Goal: Book appointment/travel/reservation

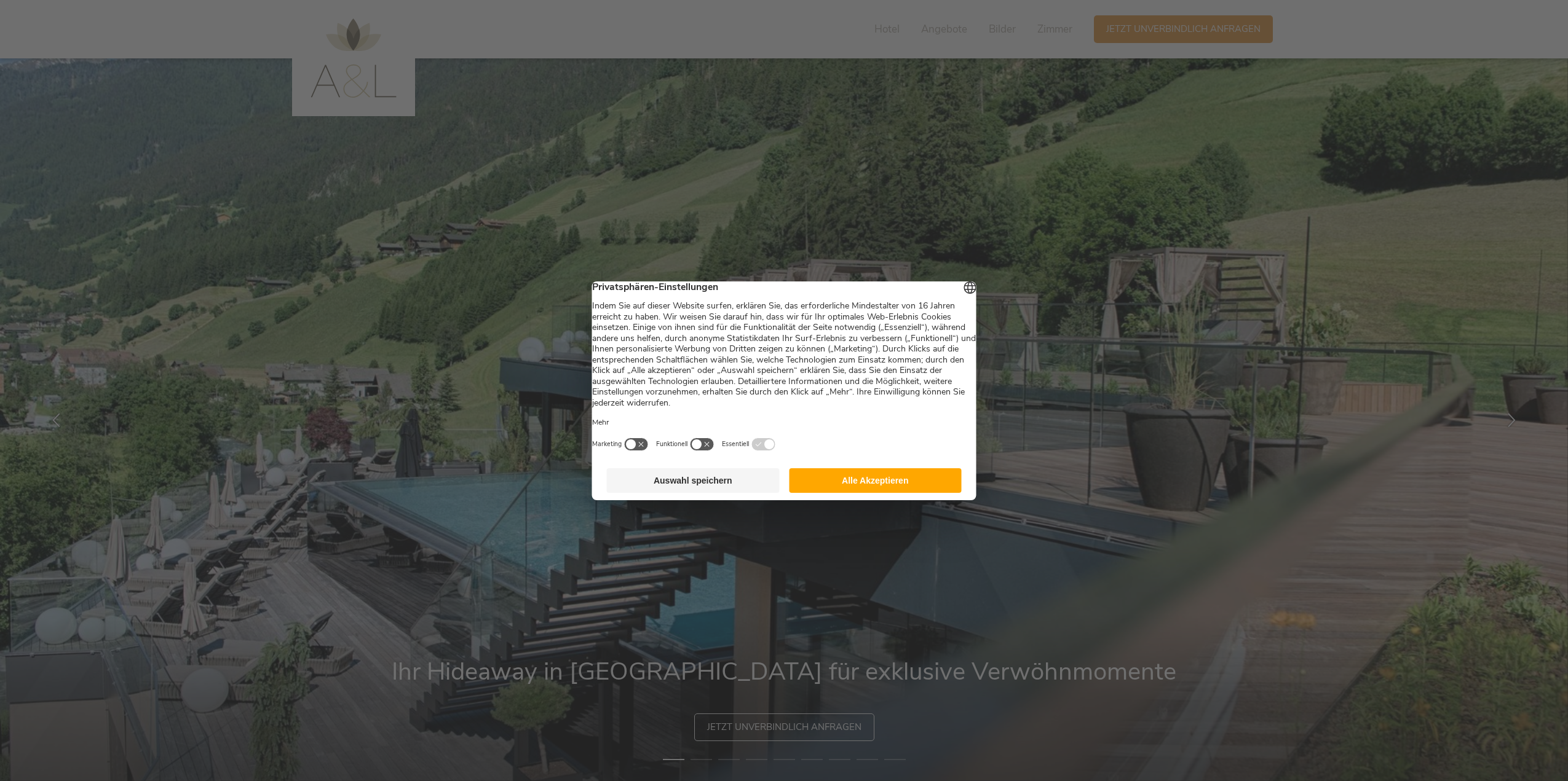
click at [873, 493] on button "Alle Akzeptieren" at bounding box center [875, 481] width 173 height 24
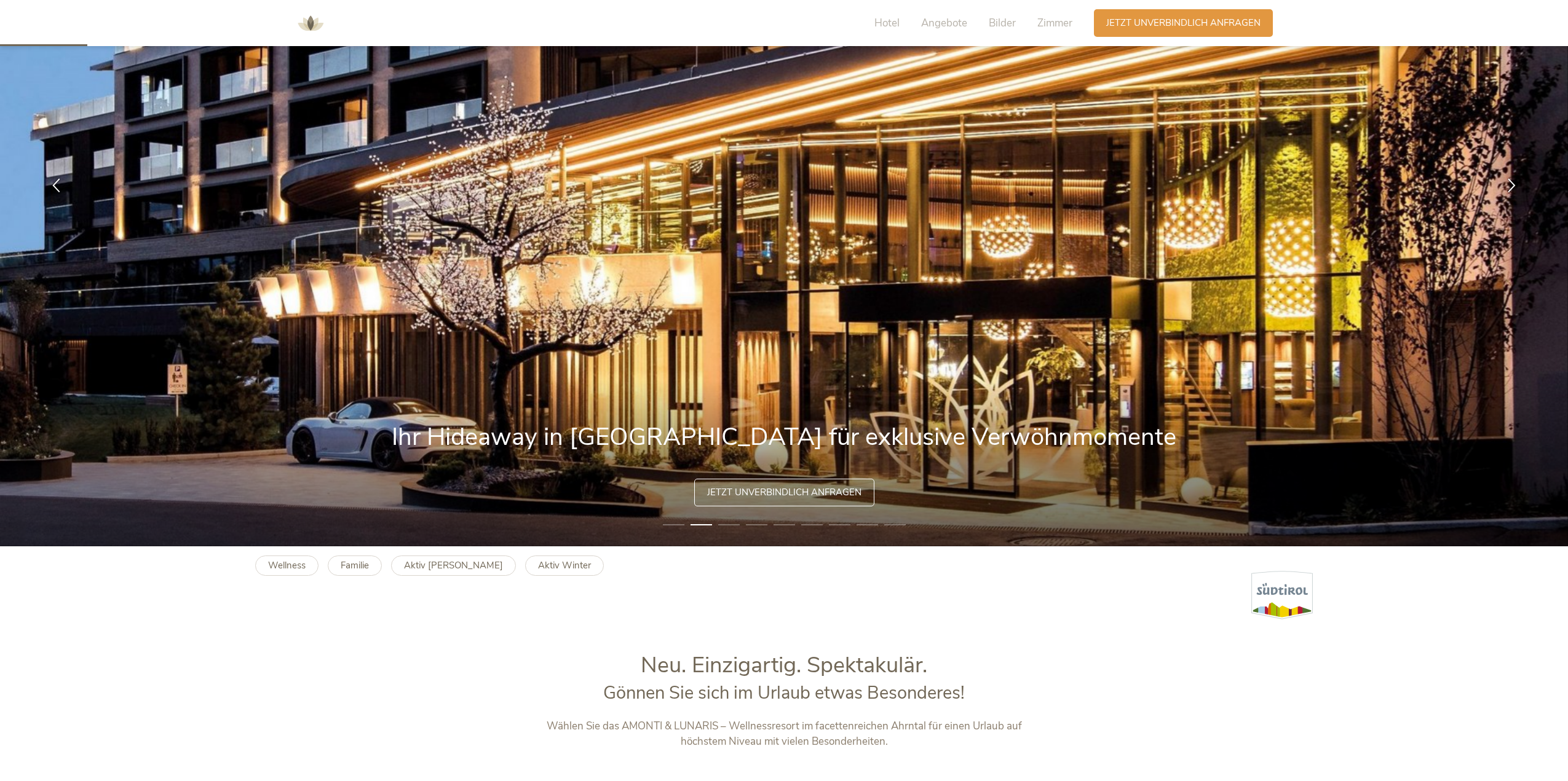
scroll to position [123, 0]
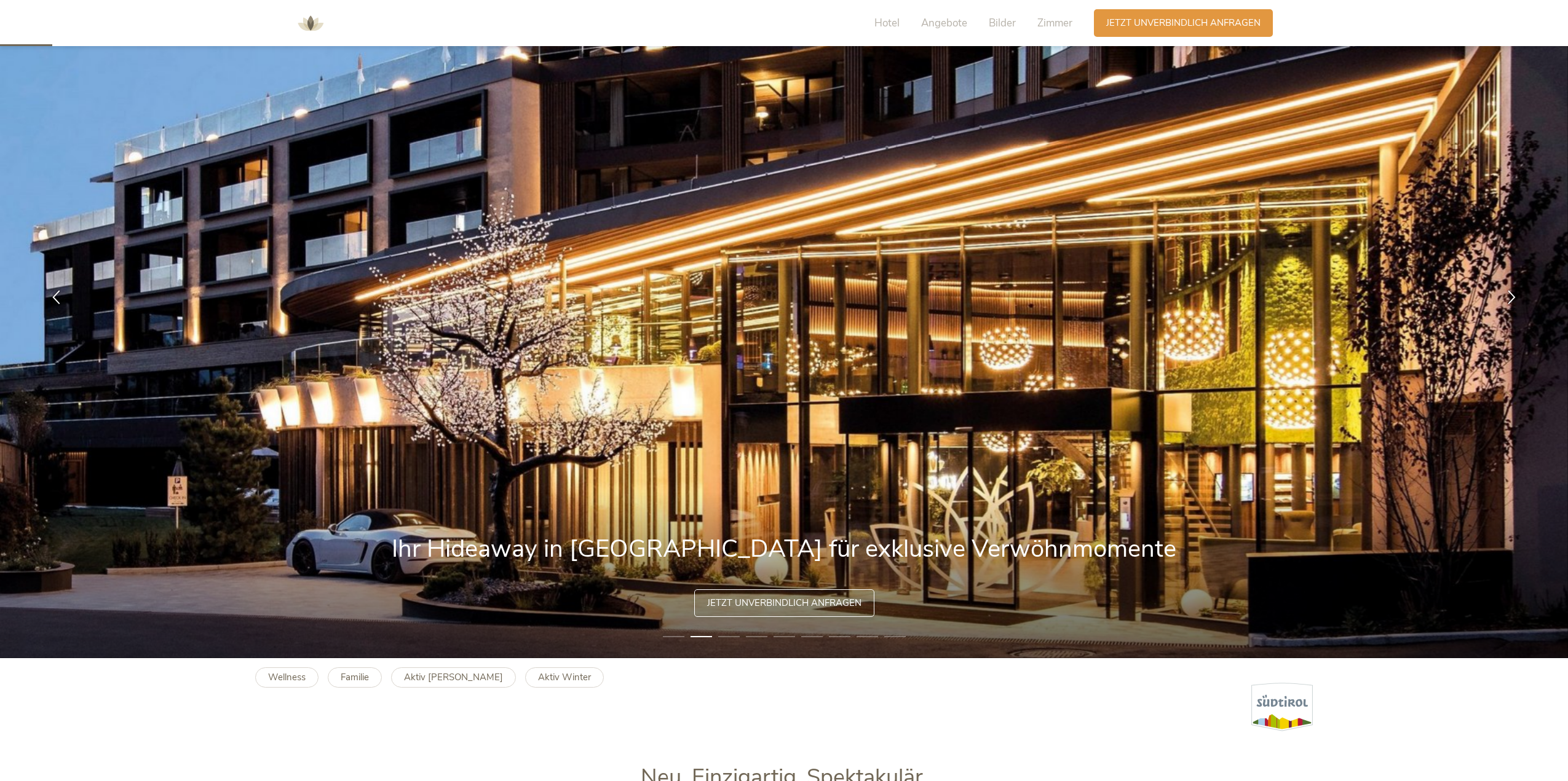
click at [788, 596] on div "Jetzt unverbindlich anfragen" at bounding box center [784, 603] width 180 height 28
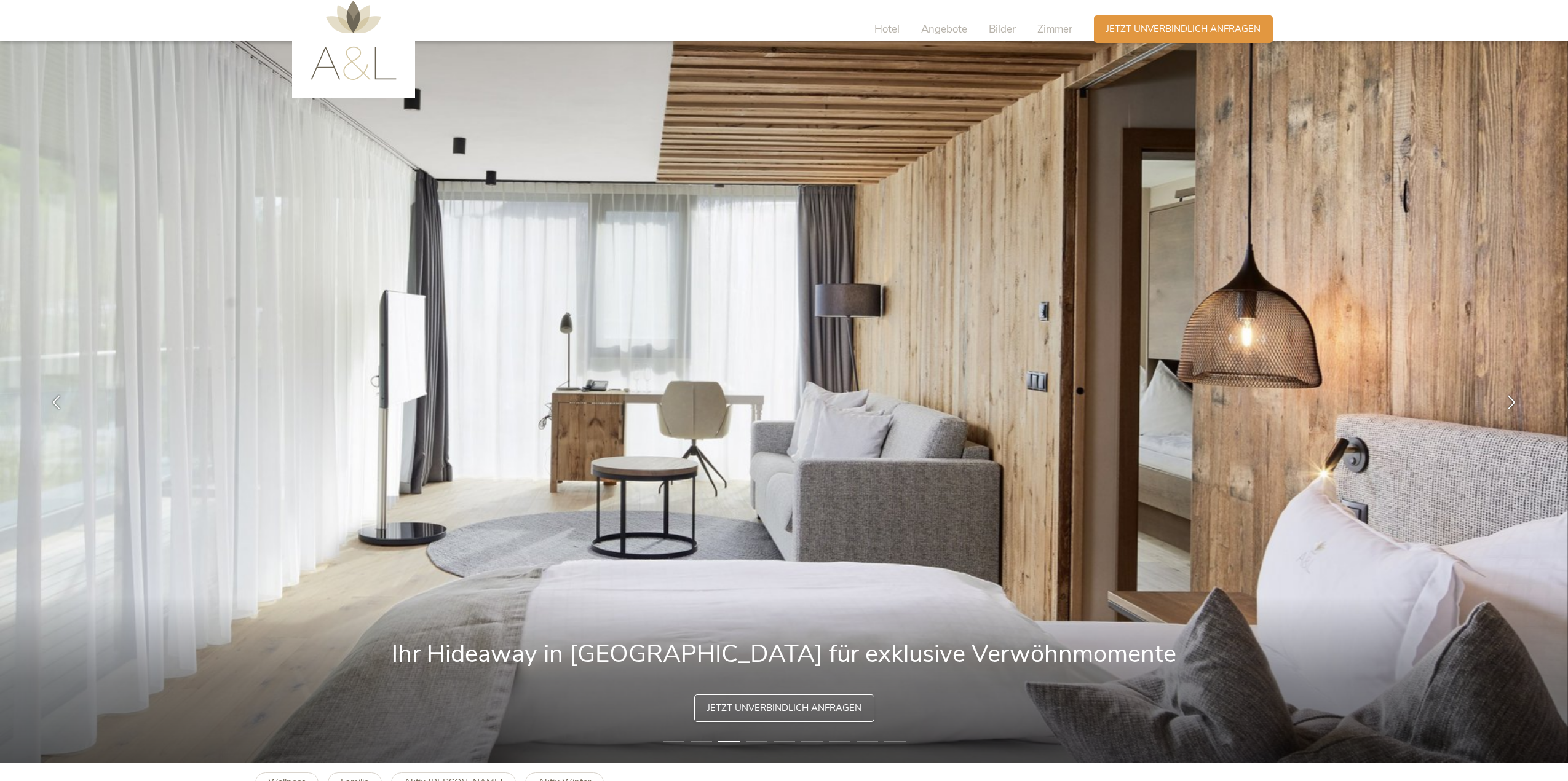
scroll to position [0, 0]
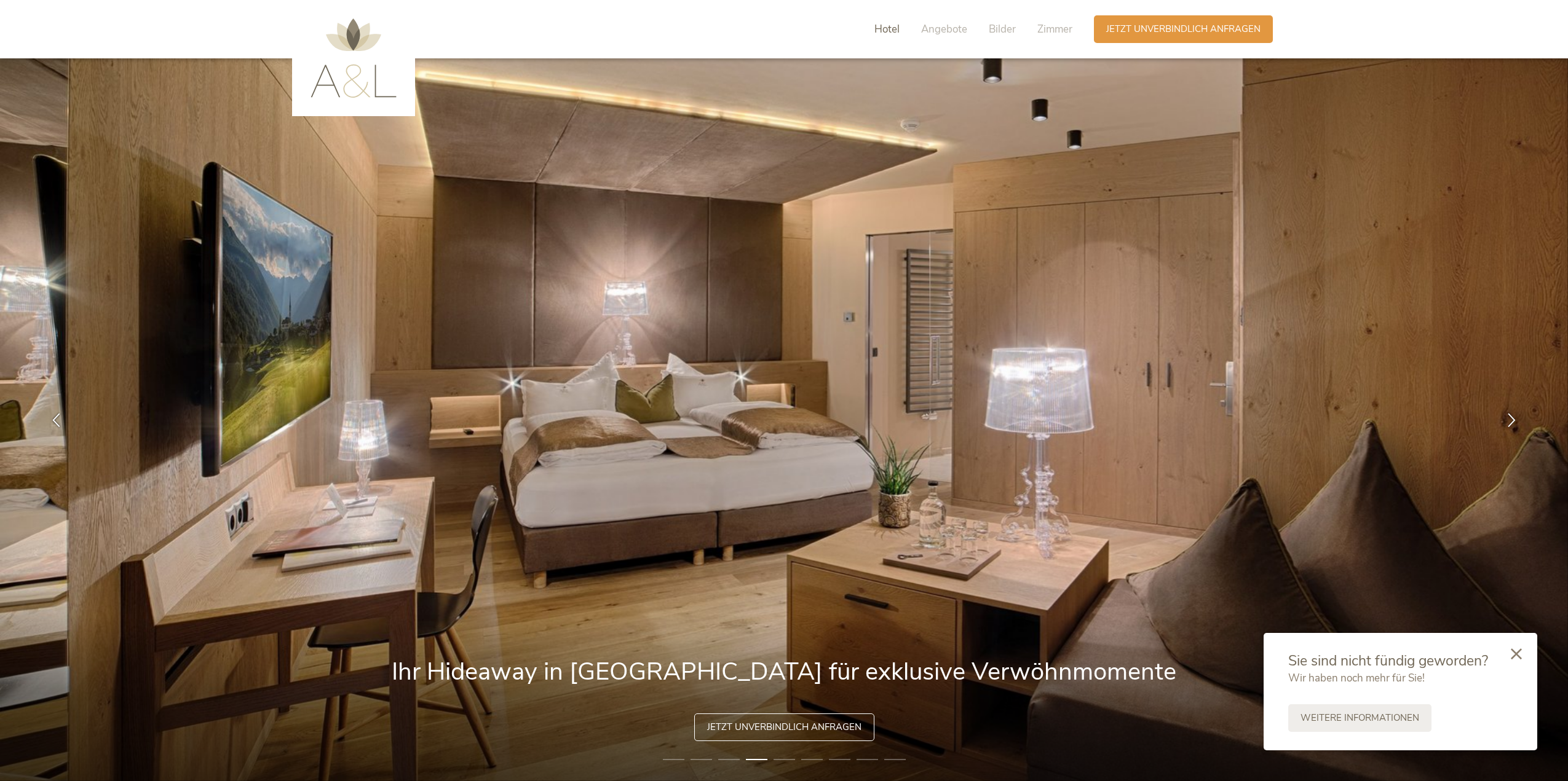
click at [878, 31] on span "Hotel" at bounding box center [886, 29] width 25 height 14
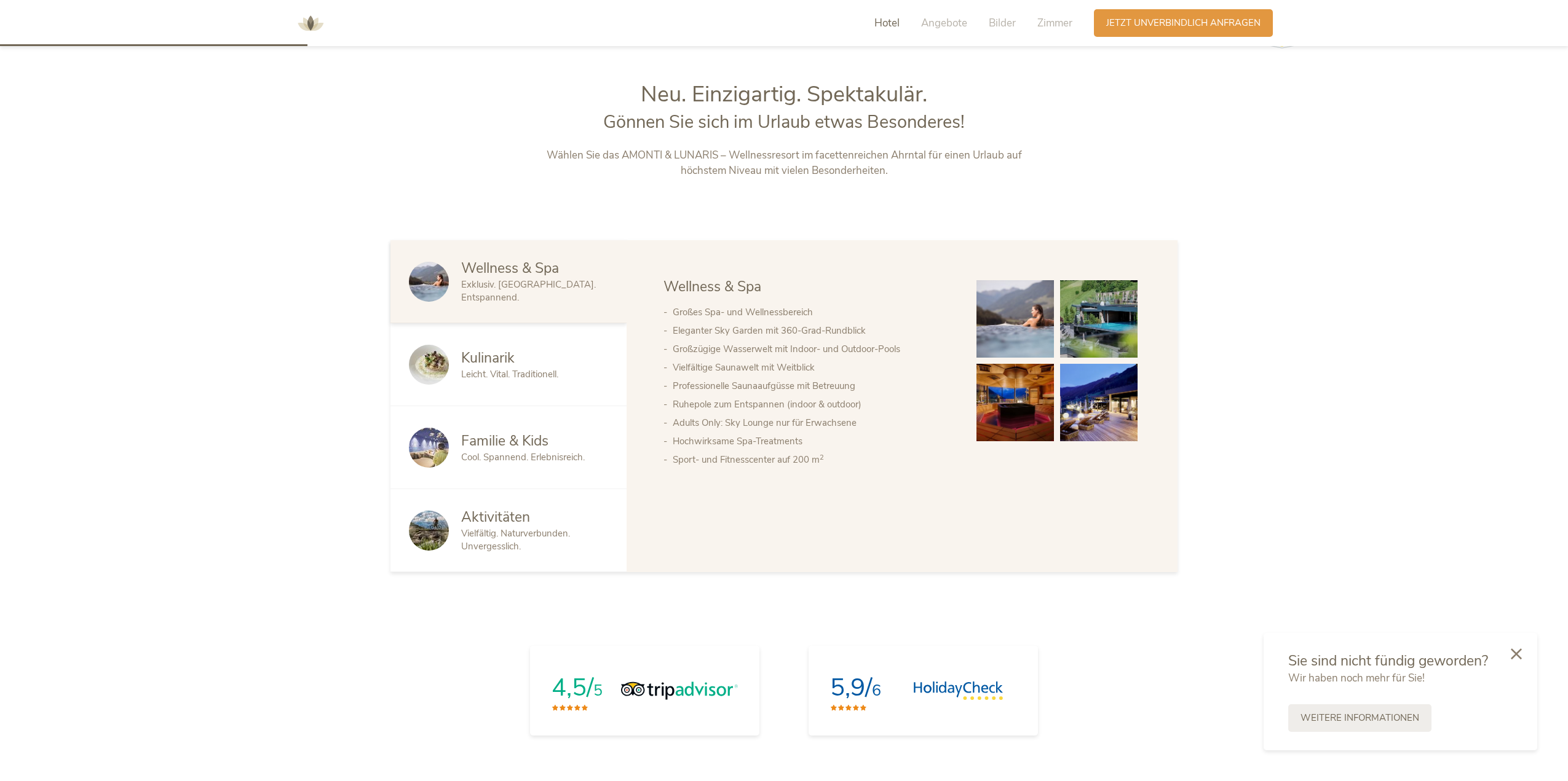
scroll to position [823, 0]
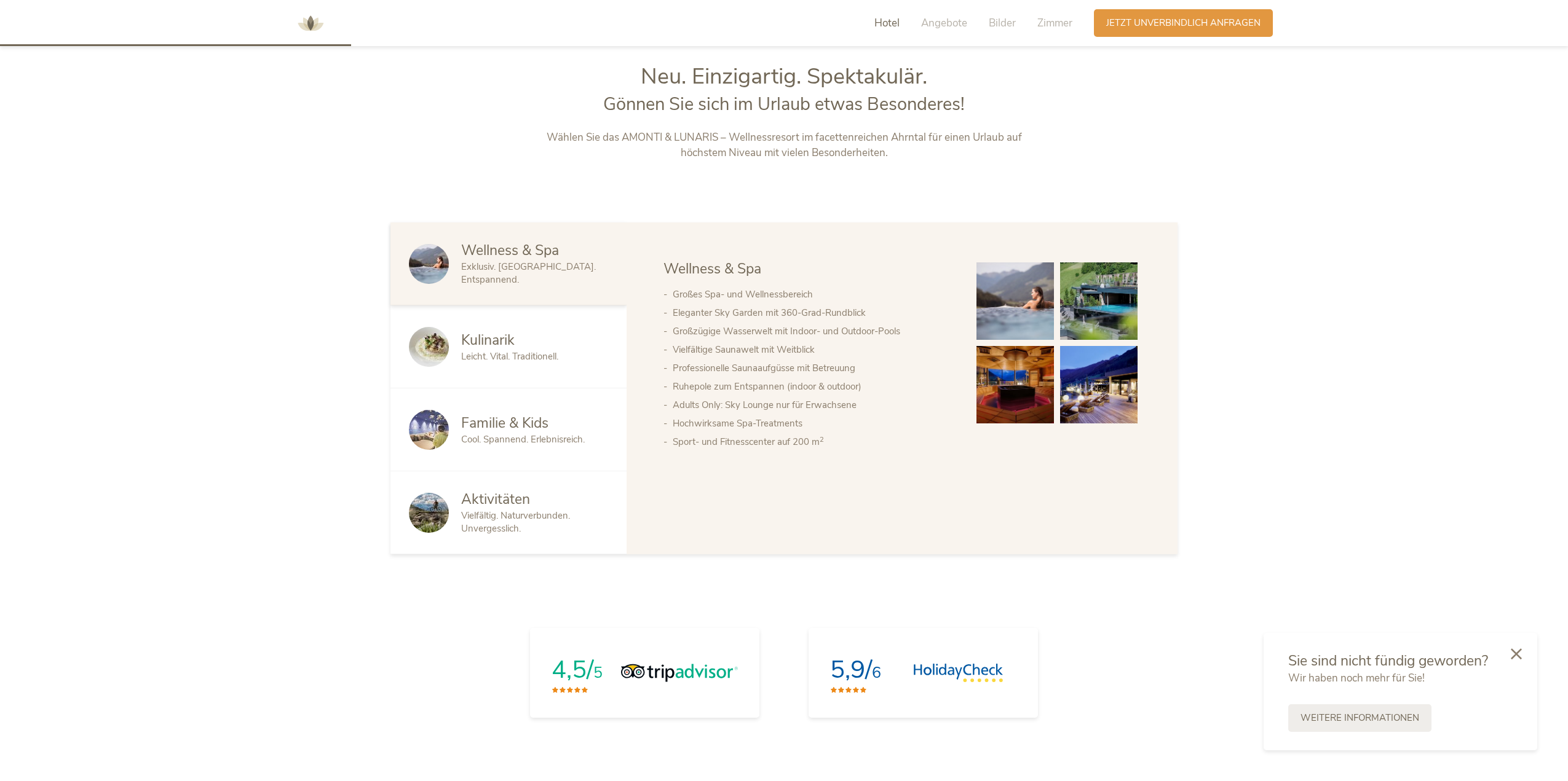
click at [763, 298] on li "Großes Spa- und Wellnessbereich" at bounding box center [812, 294] width 279 height 19
click at [727, 310] on li "Eleganter Sky Garden mit 360-Grad-Rundblick" at bounding box center [812, 312] width 279 height 19
click at [686, 299] on li "Großes Spa- und Wellnessbereich" at bounding box center [812, 294] width 279 height 19
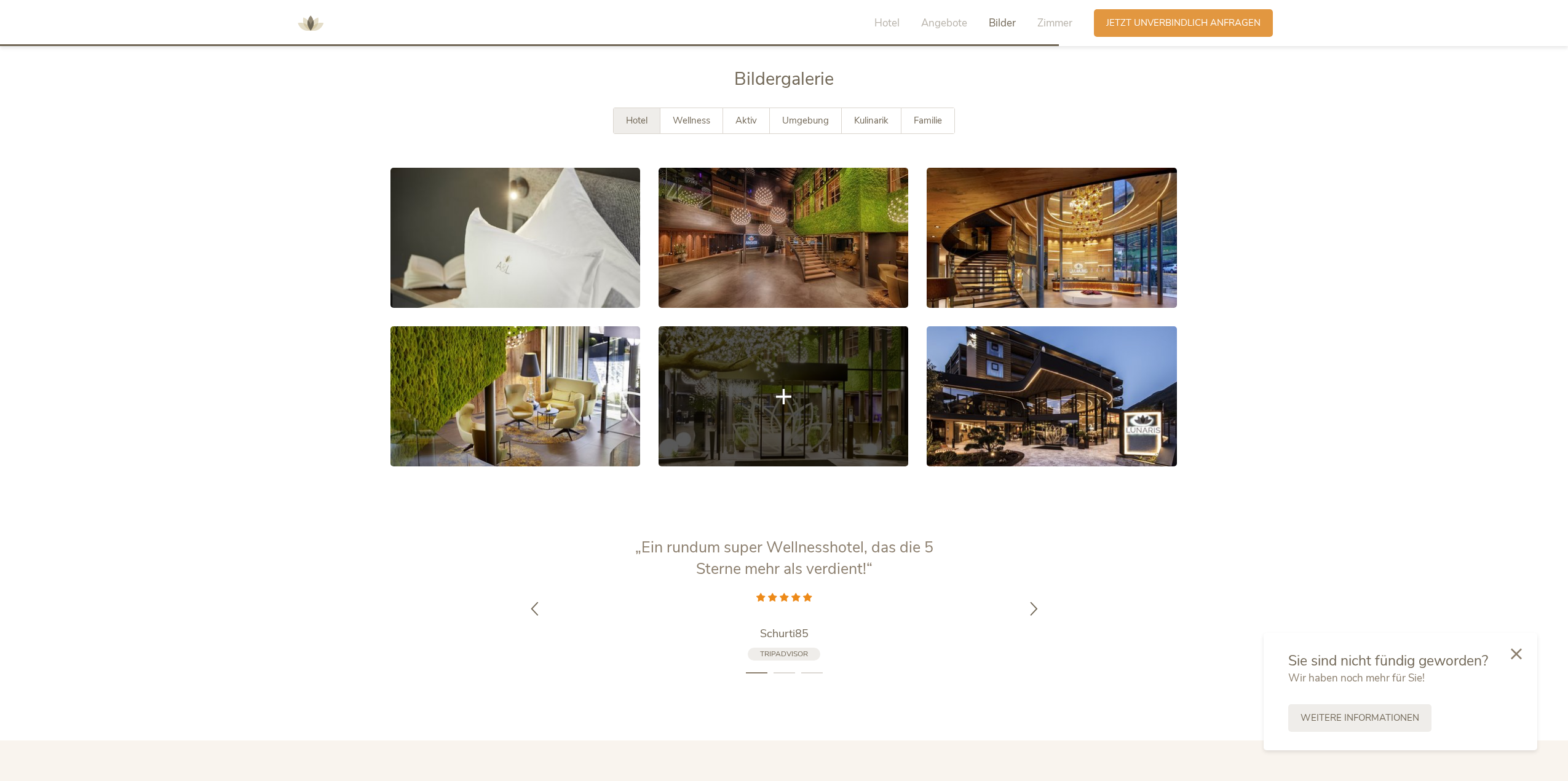
scroll to position [2483, 0]
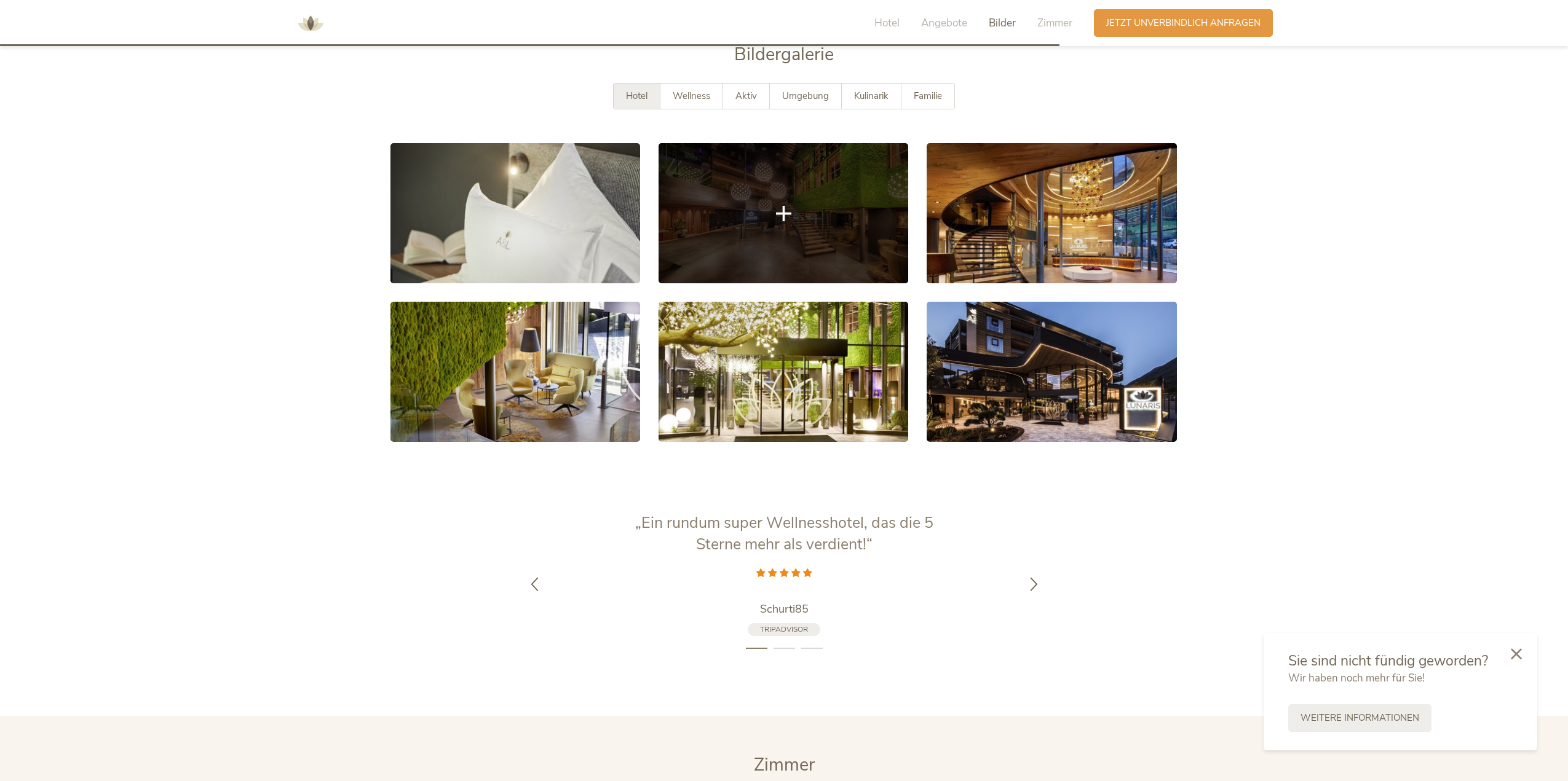
click at [838, 168] on link at bounding box center [784, 214] width 250 height 140
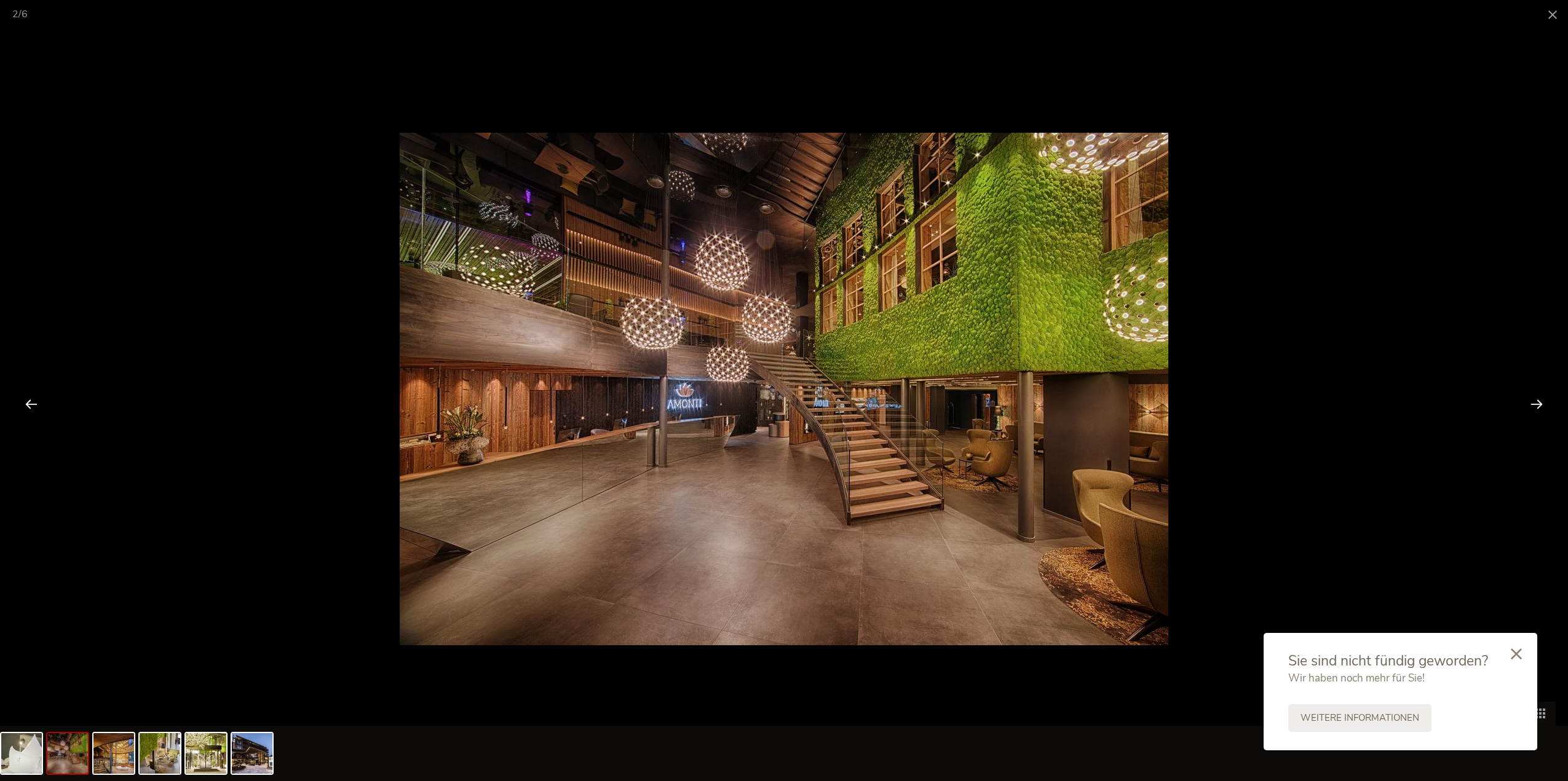
click at [1535, 406] on div at bounding box center [1536, 404] width 38 height 38
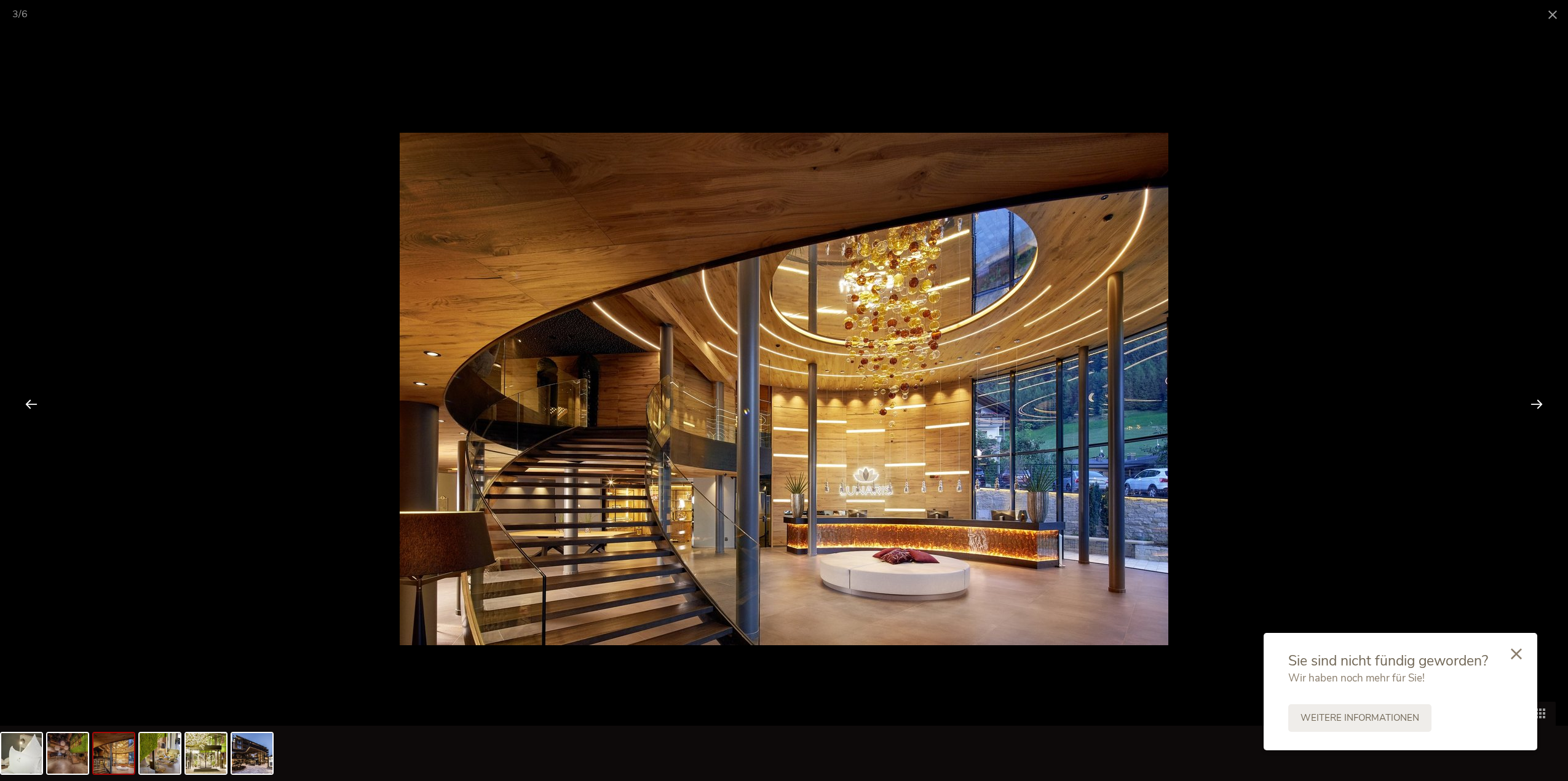
click at [1535, 406] on div at bounding box center [1536, 404] width 38 height 38
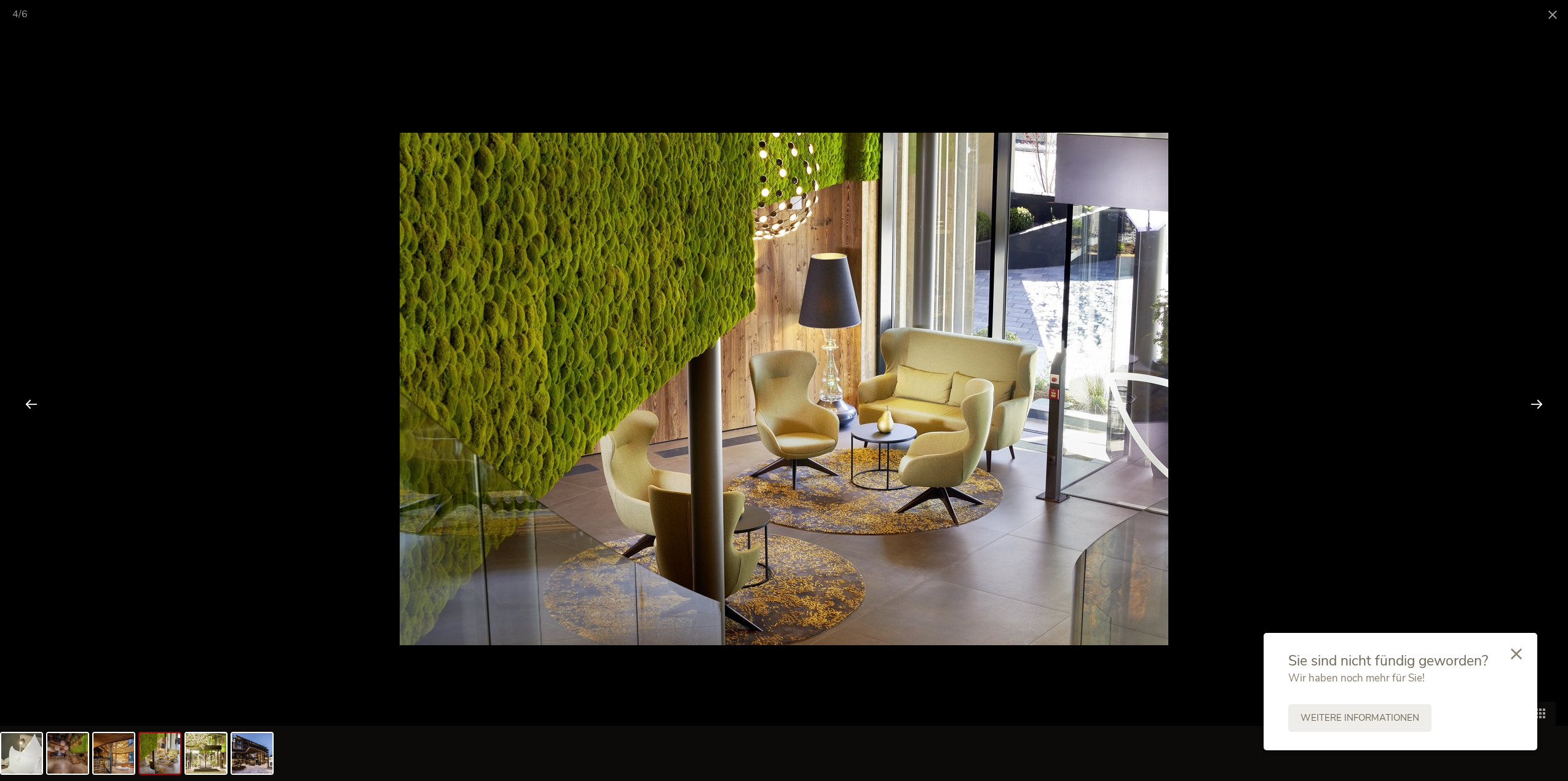
click at [1535, 406] on div at bounding box center [1536, 404] width 38 height 38
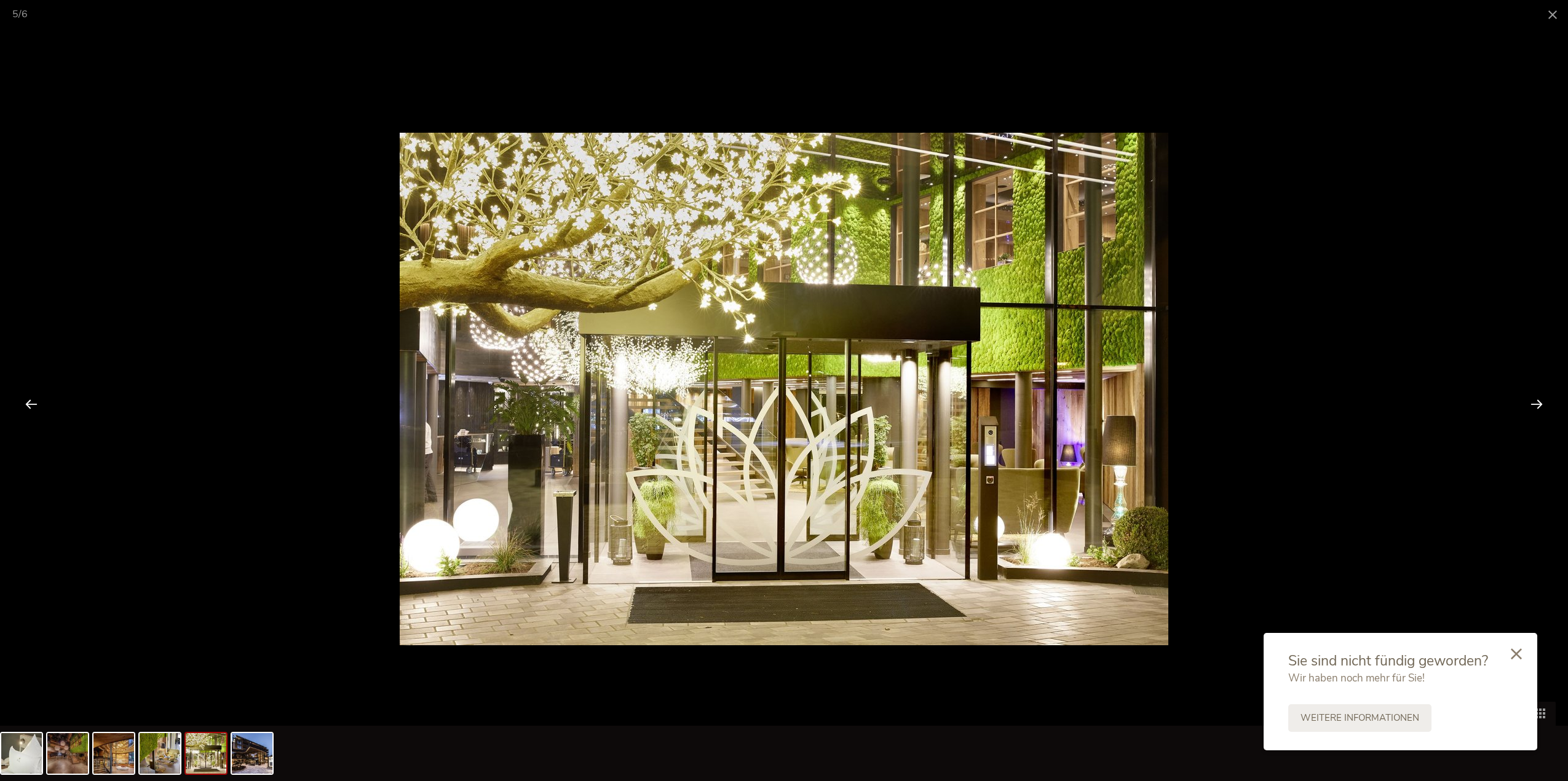
click at [1535, 406] on div at bounding box center [1536, 404] width 38 height 38
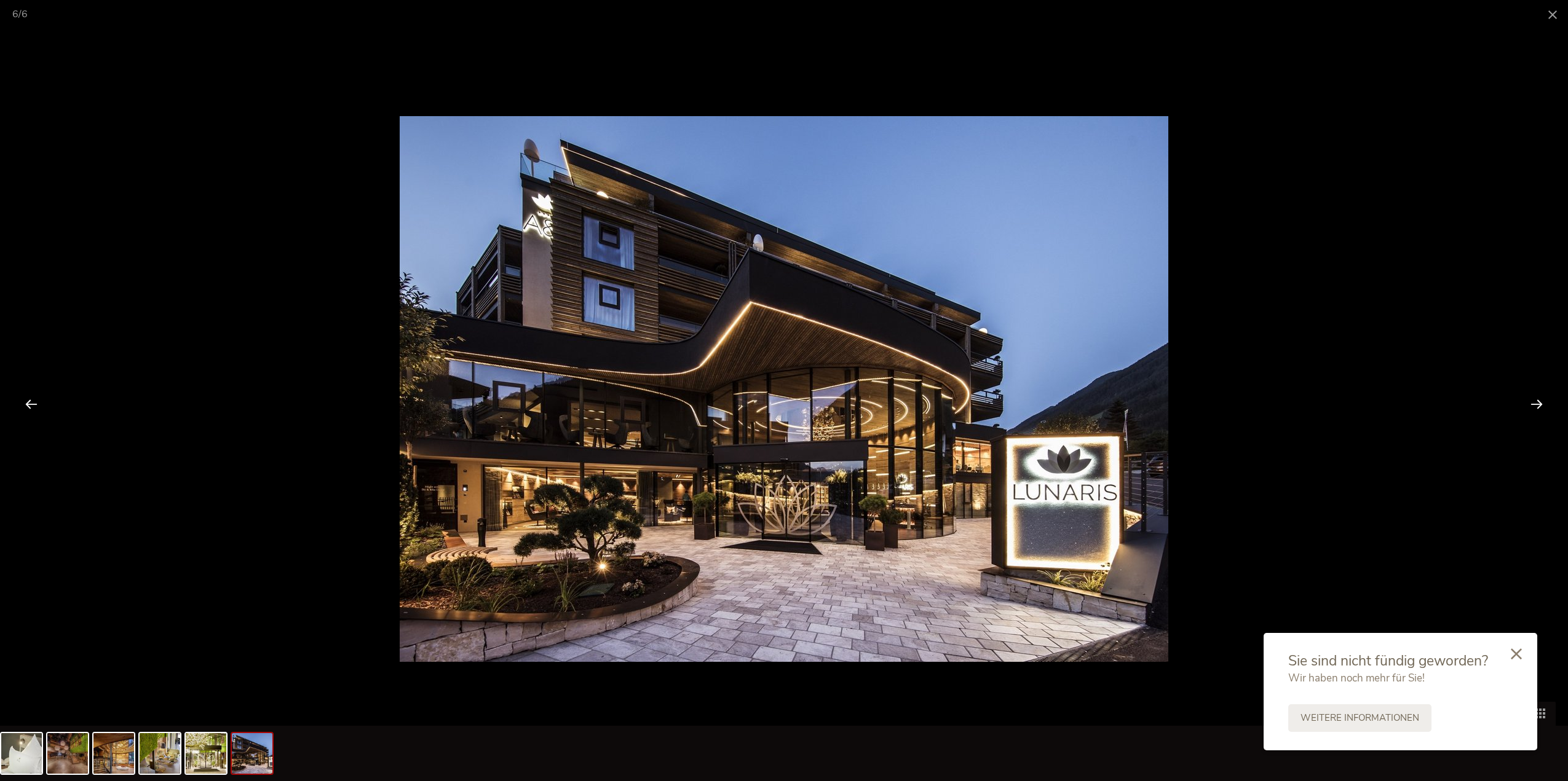
click at [1535, 406] on div at bounding box center [1536, 404] width 38 height 38
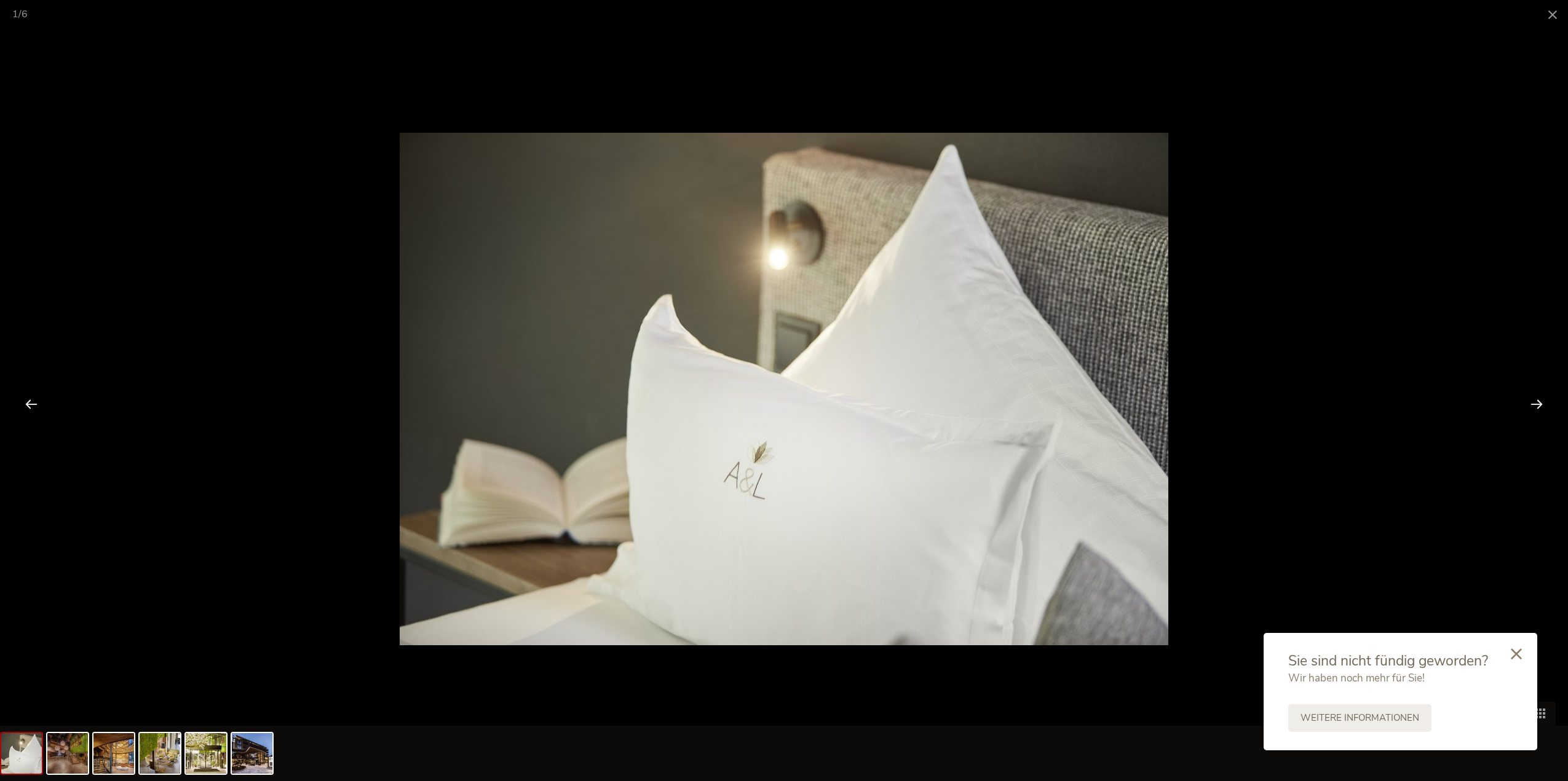
click at [1535, 406] on div at bounding box center [1536, 404] width 38 height 38
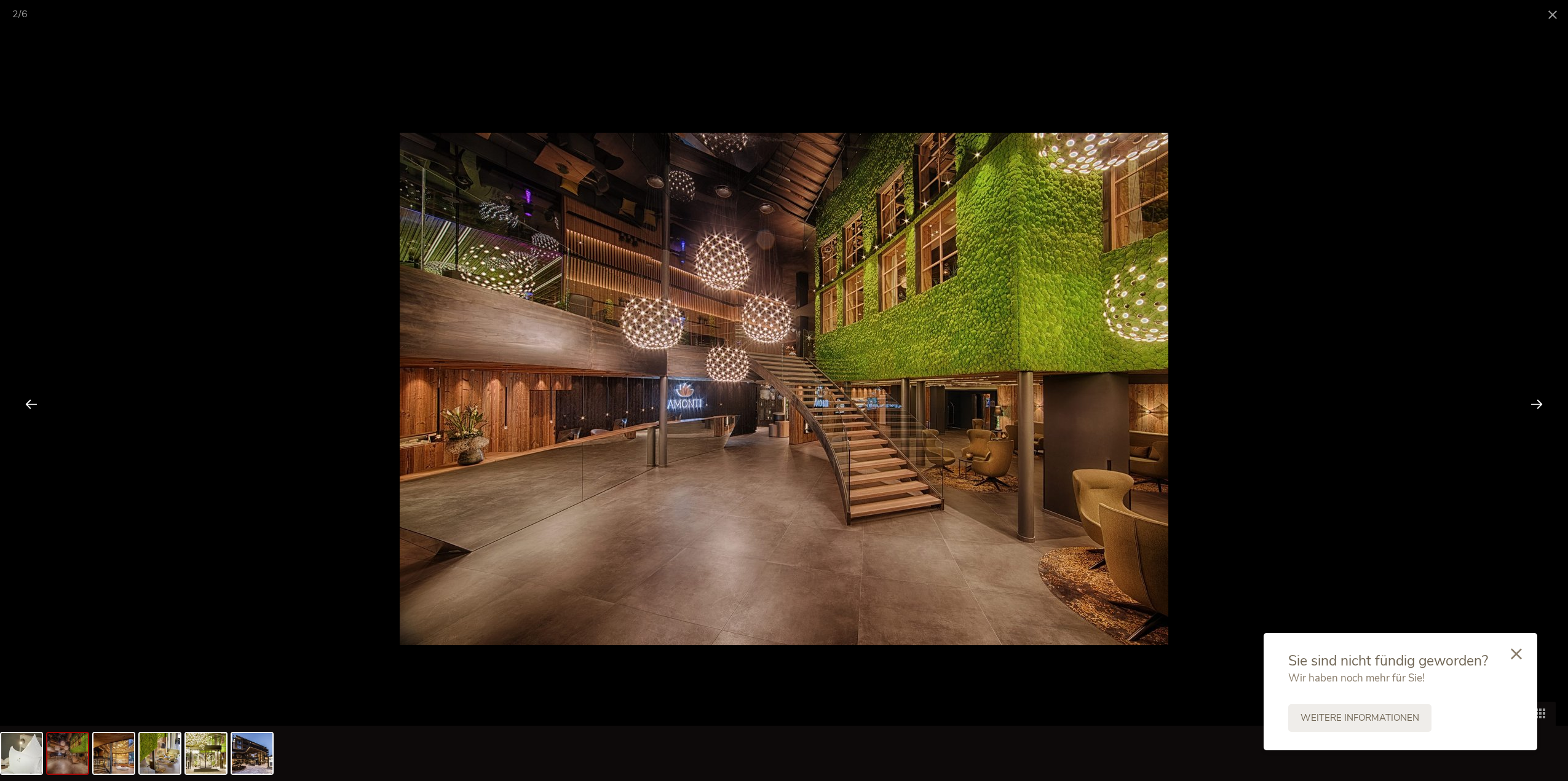
click at [1535, 406] on div at bounding box center [1536, 404] width 38 height 38
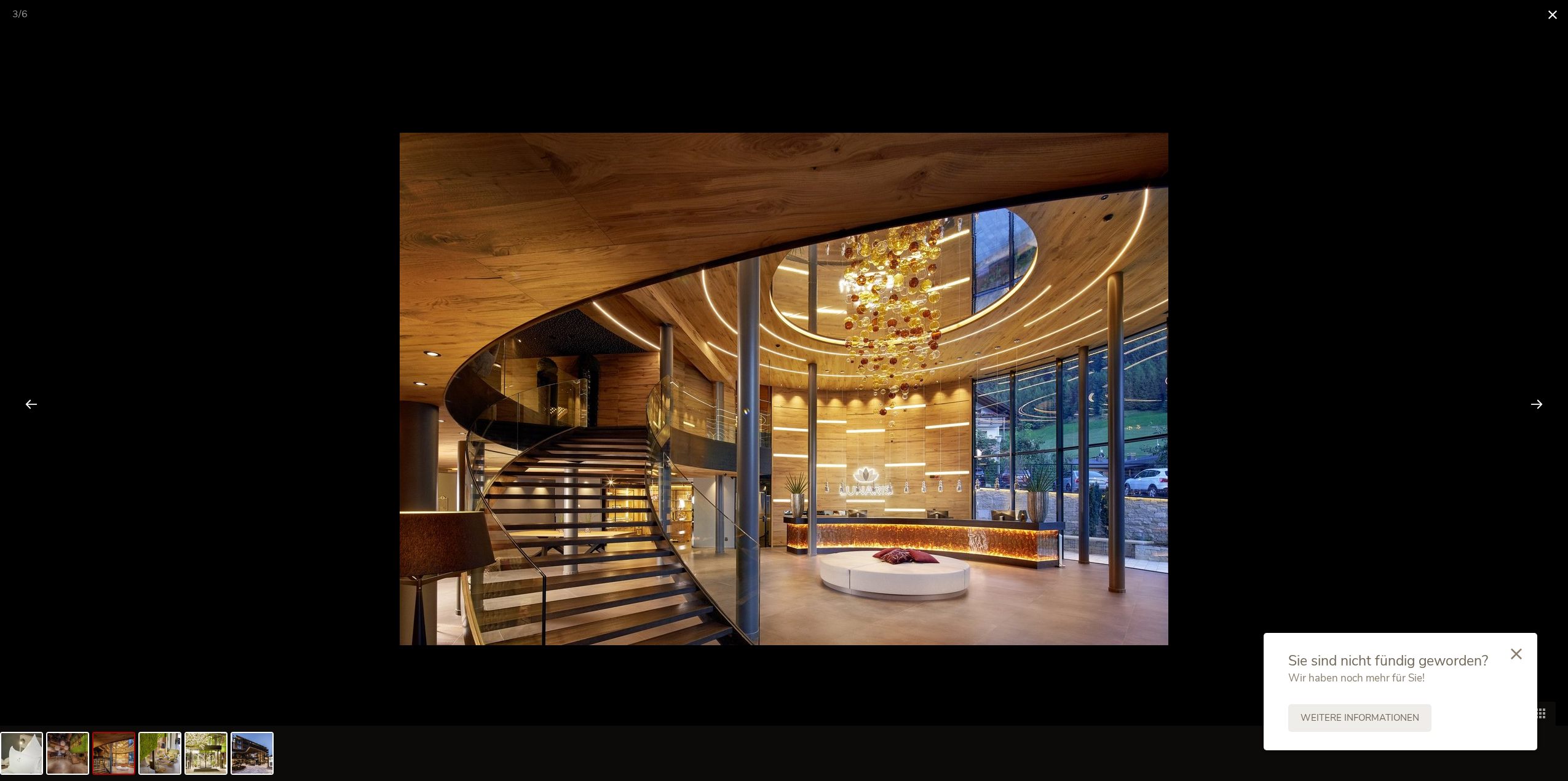
click at [1556, 13] on span at bounding box center [1553, 14] width 31 height 29
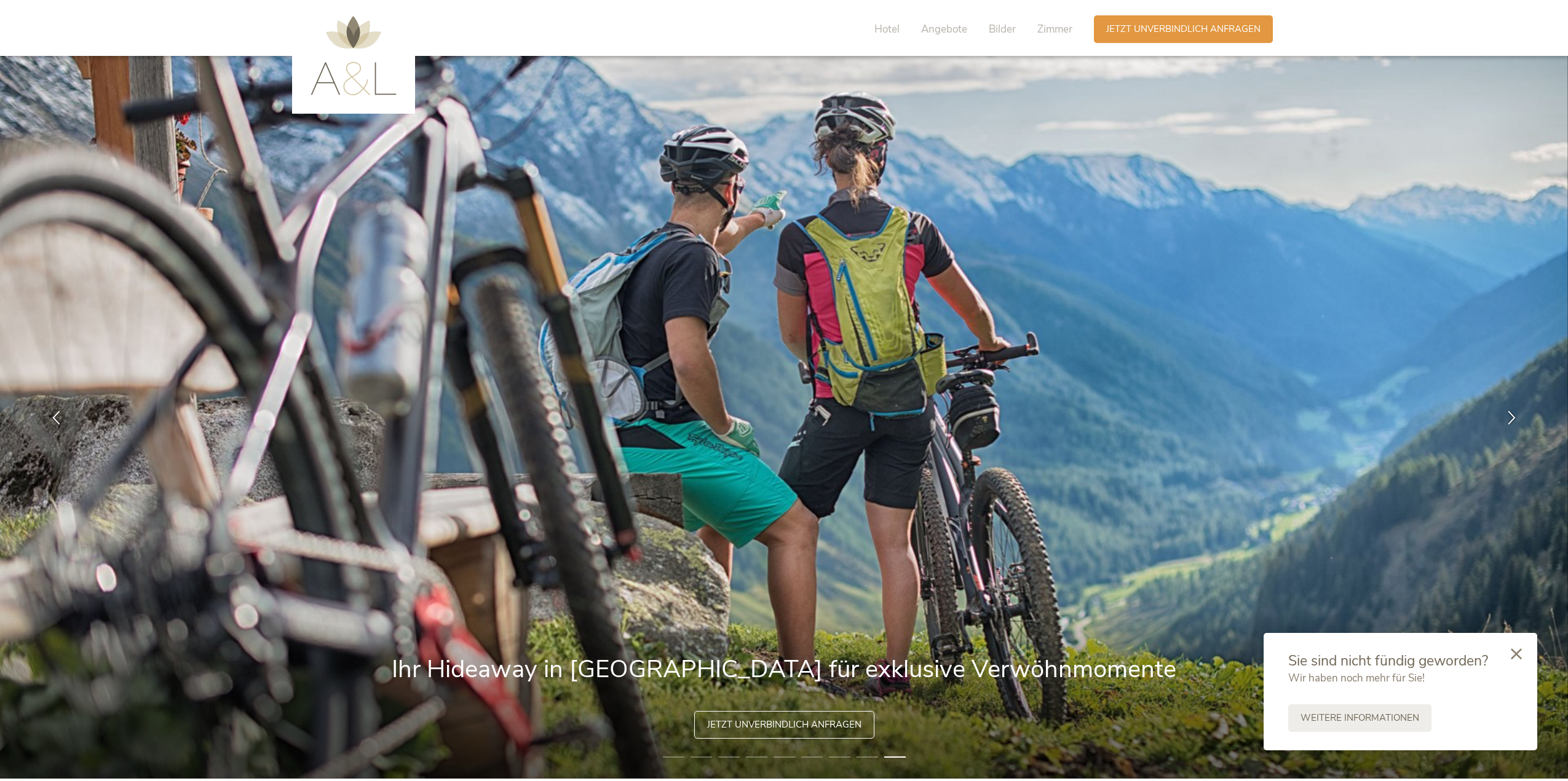
scroll to position [0, 0]
